Goal: Task Accomplishment & Management: Complete application form

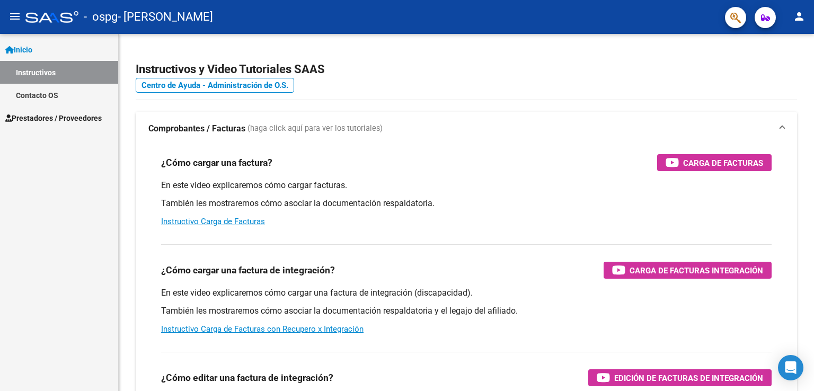
click at [17, 17] on mat-icon "menu" at bounding box center [14, 16] width 13 height 13
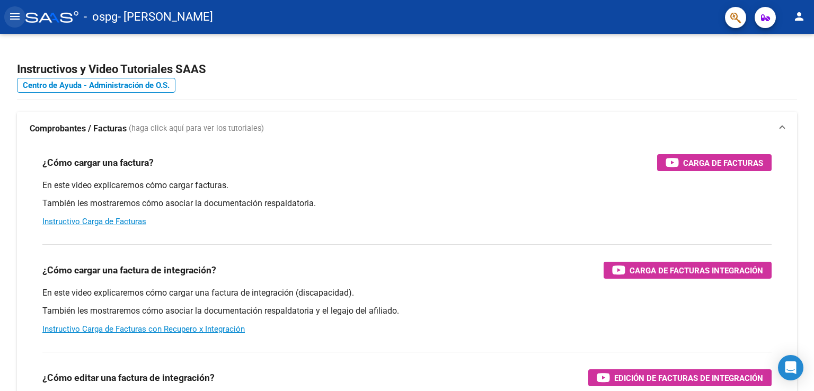
click at [9, 10] on mat-icon "menu" at bounding box center [14, 16] width 13 height 13
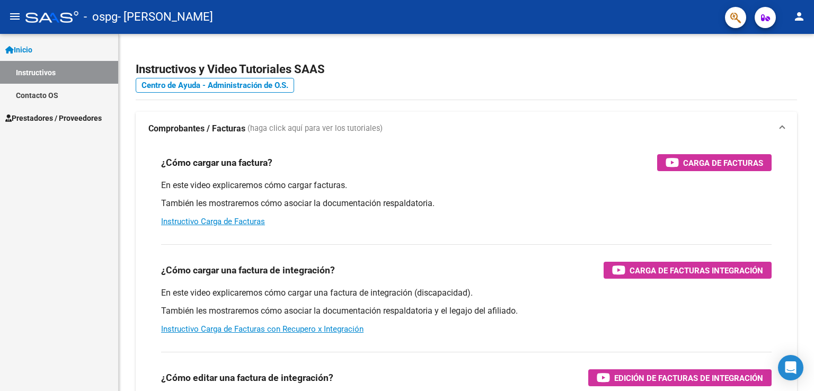
click at [56, 116] on span "Prestadores / Proveedores" at bounding box center [53, 118] width 96 height 12
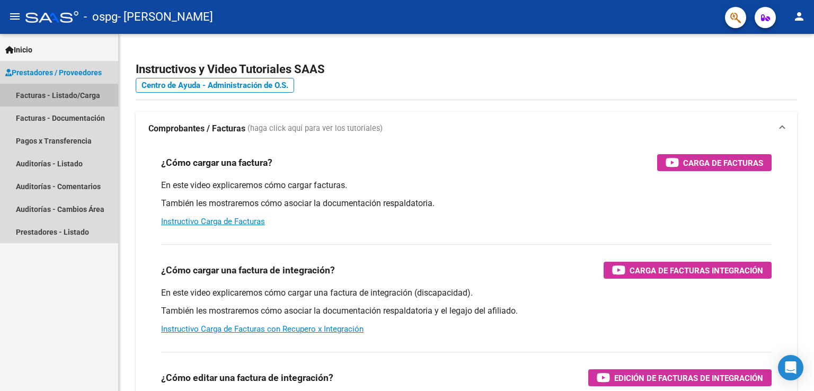
click at [58, 89] on link "Facturas - Listado/Carga" at bounding box center [59, 95] width 118 height 23
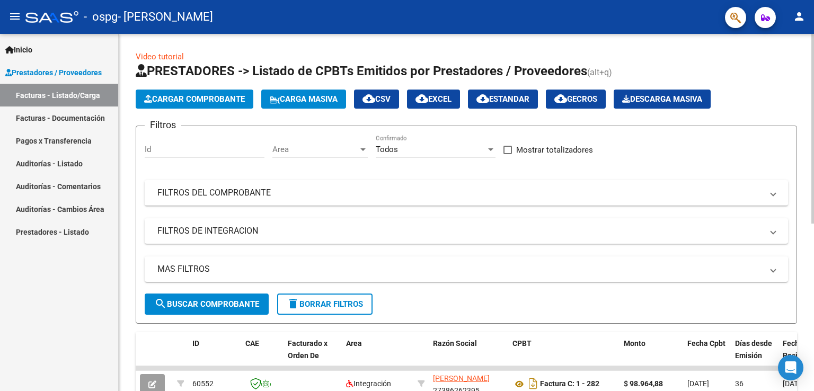
click at [222, 100] on span "Cargar Comprobante" at bounding box center [194, 99] width 101 height 10
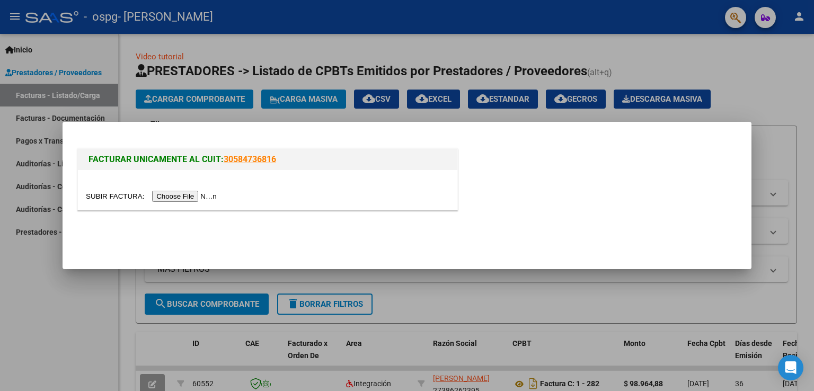
click at [181, 198] on input "file" at bounding box center [153, 196] width 134 height 11
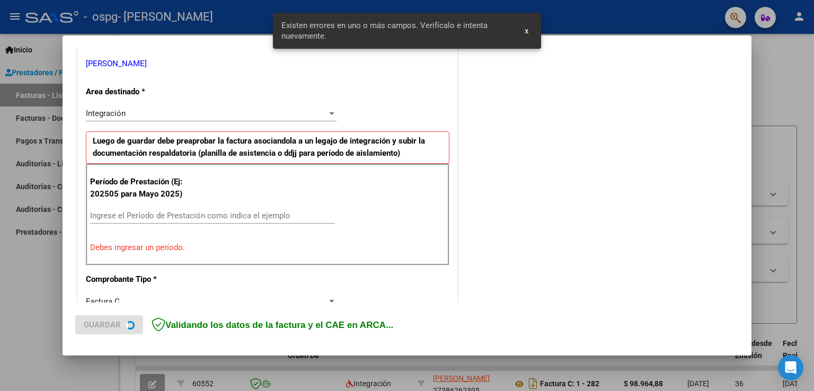
scroll to position [221, 0]
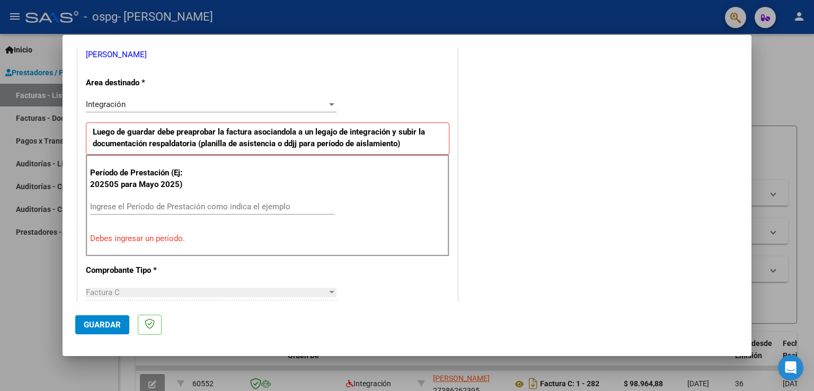
click at [144, 101] on div "Integración" at bounding box center [206, 105] width 241 height 10
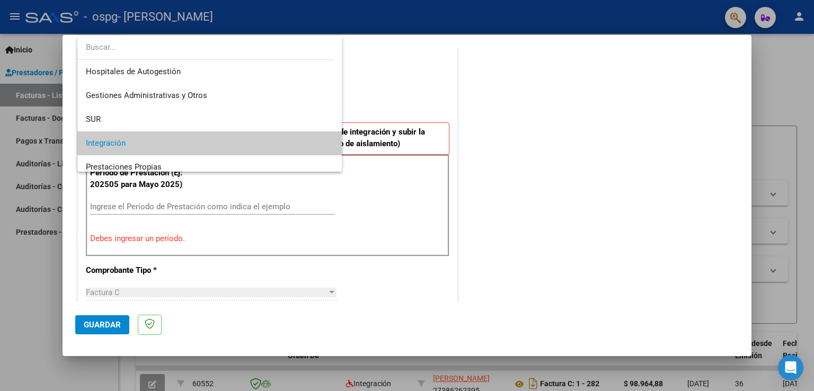
scroll to position [39, 0]
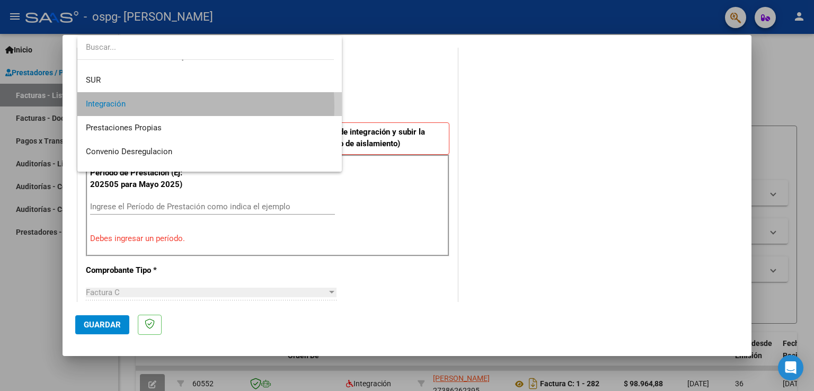
click at [138, 107] on span "Integración" at bounding box center [210, 104] width 248 height 24
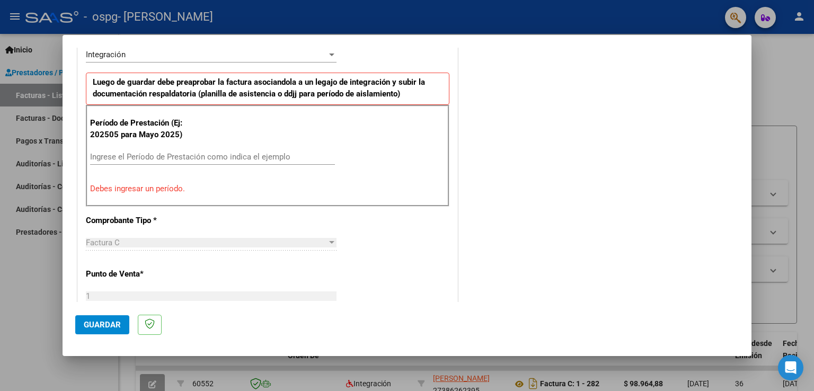
scroll to position [281, 0]
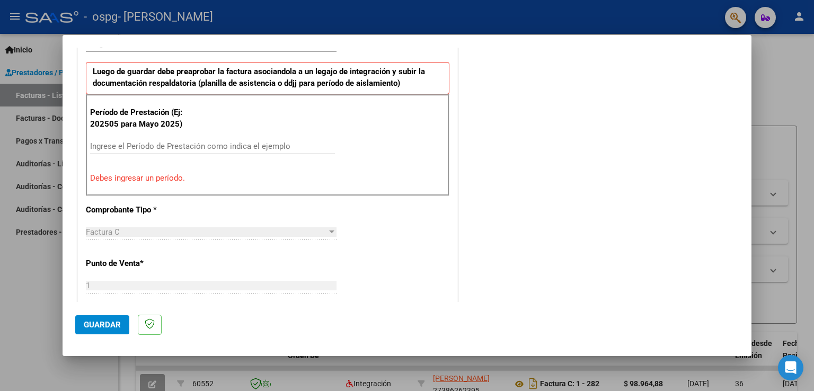
click at [201, 143] on input "Ingrese el Período de Prestación como indica el ejemplo" at bounding box center [212, 146] width 245 height 10
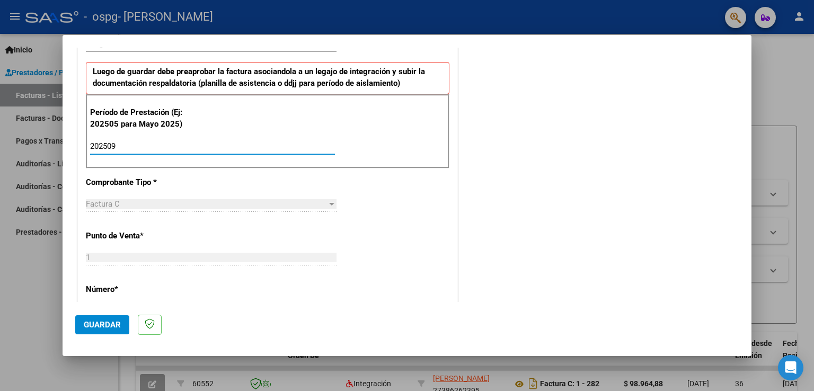
type input "202509"
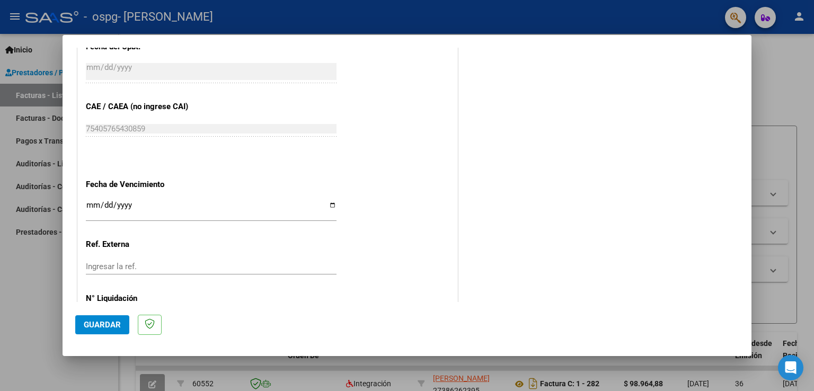
scroll to position [677, 0]
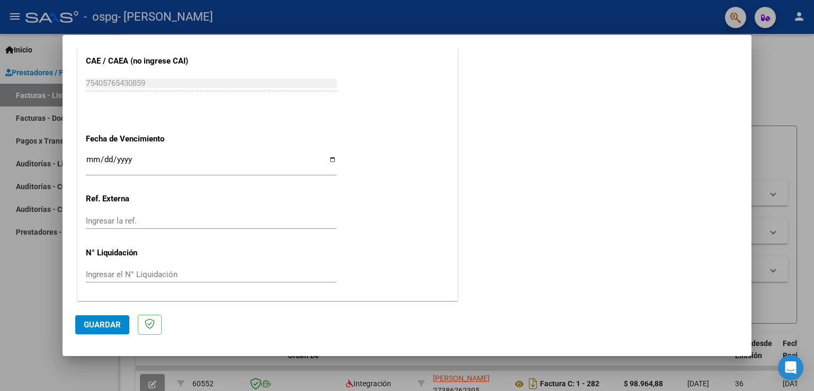
click at [114, 328] on span "Guardar" at bounding box center [102, 325] width 37 height 10
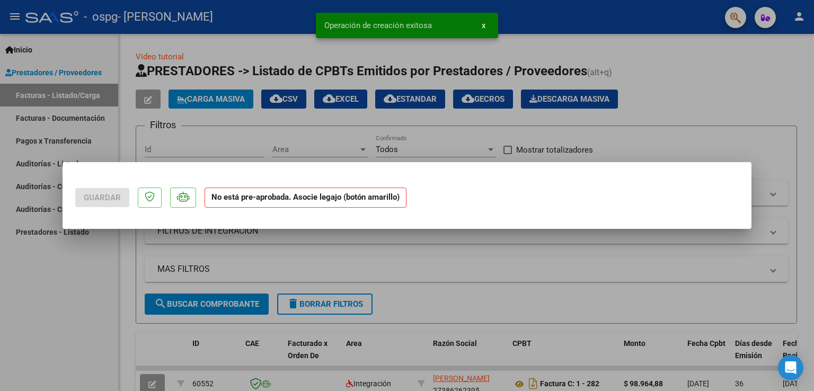
scroll to position [0, 0]
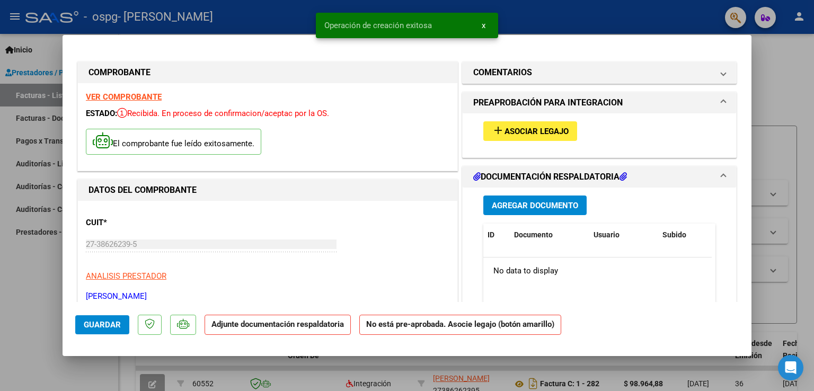
click at [498, 138] on button "add Asociar Legajo" at bounding box center [530, 131] width 94 height 20
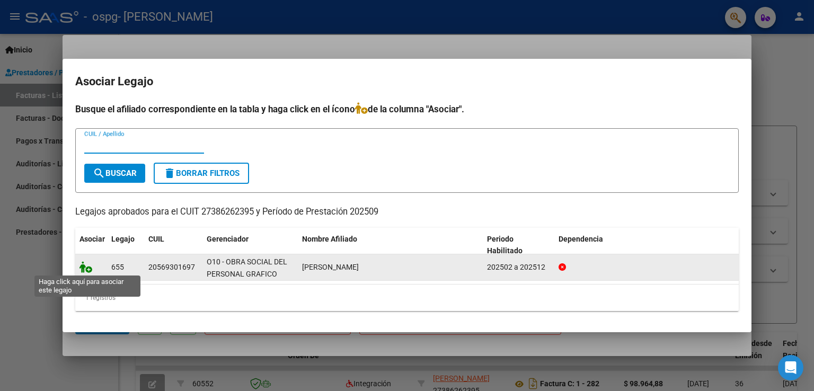
click at [84, 268] on icon at bounding box center [85, 267] width 13 height 12
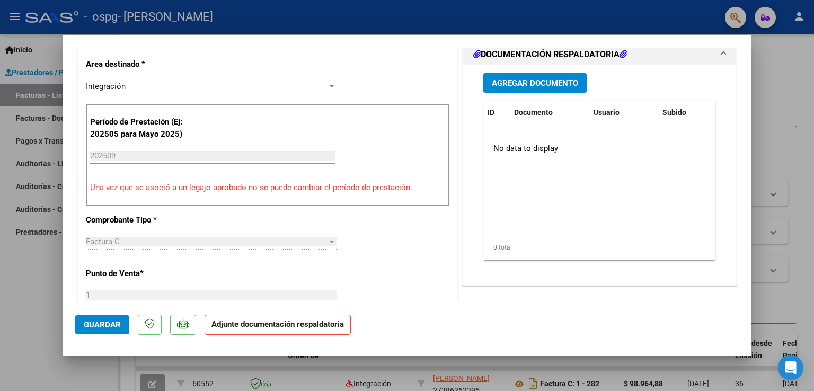
scroll to position [248, 0]
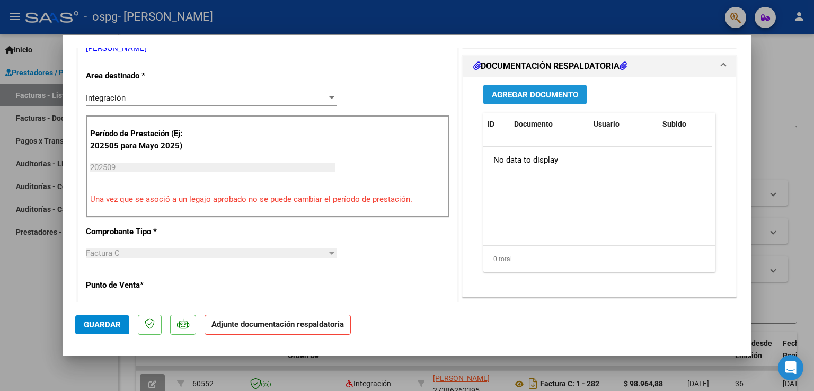
click at [530, 97] on span "Agregar Documento" at bounding box center [535, 95] width 86 height 10
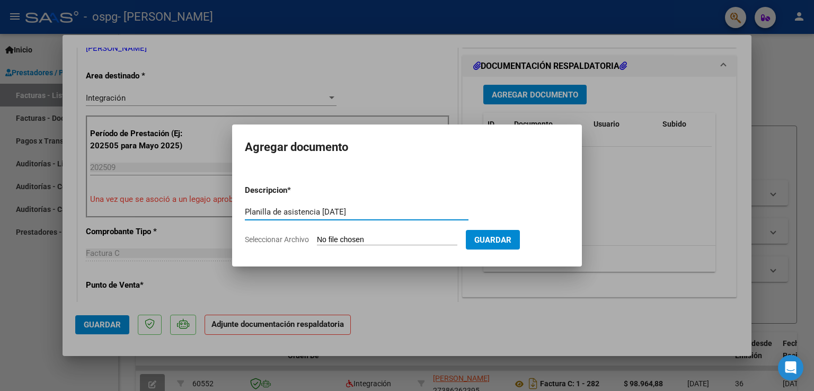
type input "Planilla de asistencia [DATE]"
click at [371, 238] on input "Seleccionar Archivo" at bounding box center [387, 240] width 140 height 10
type input "C:\fakepath\Planilla asistencia [PERSON_NAME] septiembre.pdf"
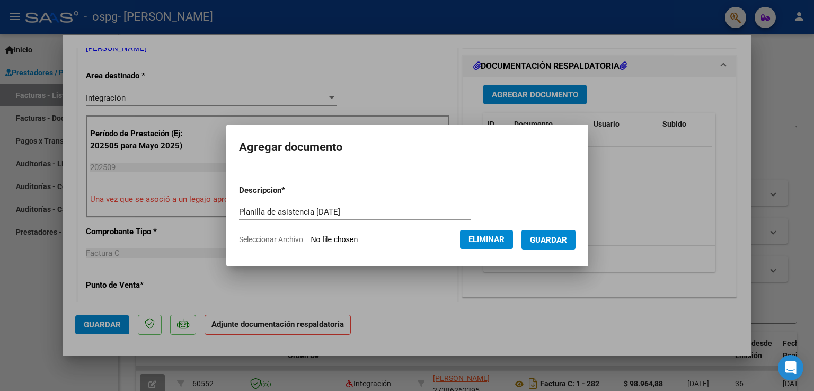
click at [551, 242] on span "Guardar" at bounding box center [548, 240] width 37 height 10
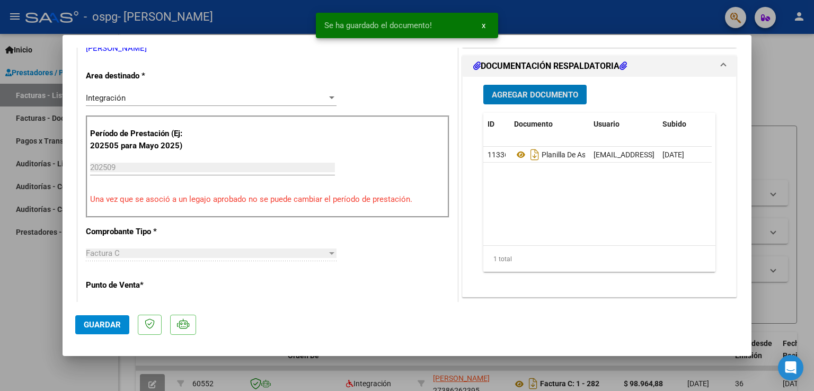
click at [91, 326] on span "Guardar" at bounding box center [102, 325] width 37 height 10
drag, startPoint x: 751, startPoint y: 165, endPoint x: 740, endPoint y: 79, distance: 86.6
click at [740, 79] on div "COMPROBANTE VER COMPROBANTE ESTADO: Recibida. En proceso de confirmacion/acepta…" at bounding box center [407, 195] width 814 height 391
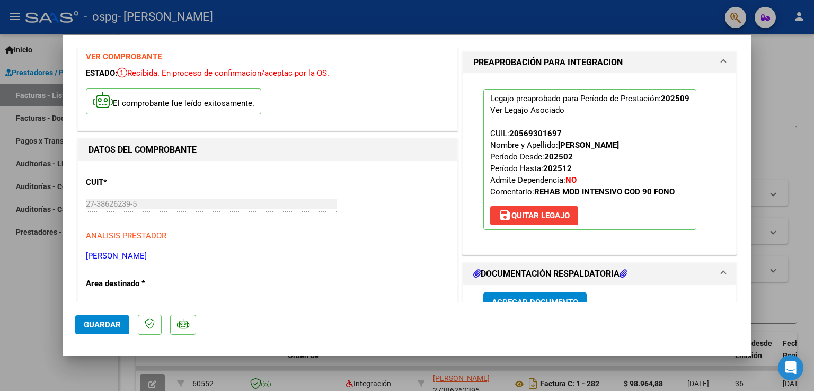
scroll to position [0, 0]
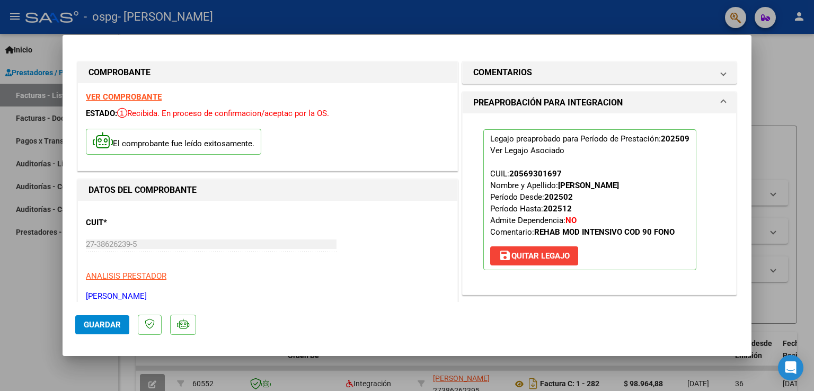
click at [786, 50] on div at bounding box center [407, 195] width 814 height 391
type input "$ 0,00"
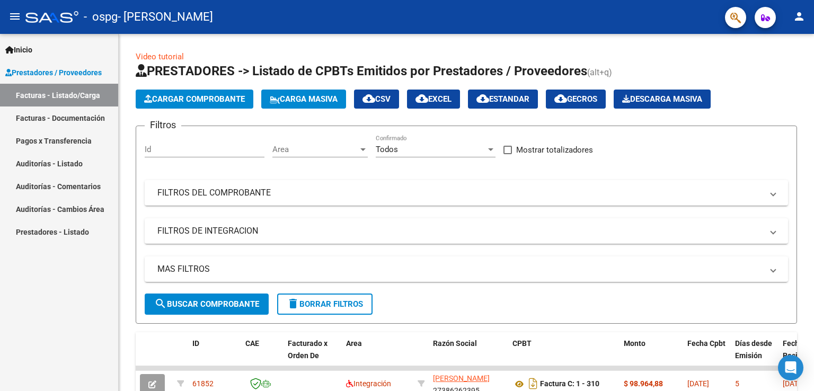
click at [59, 122] on link "Facturas - Documentación" at bounding box center [59, 118] width 118 height 23
